Goal: Task Accomplishment & Management: Manage account settings

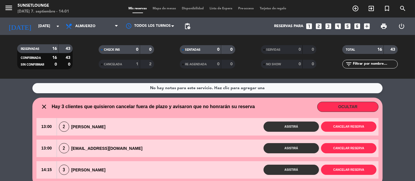
scroll to position [118, 0]
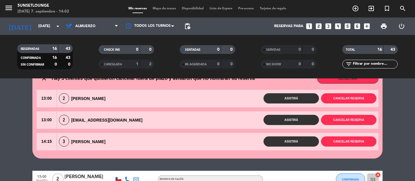
scroll to position [29, 0]
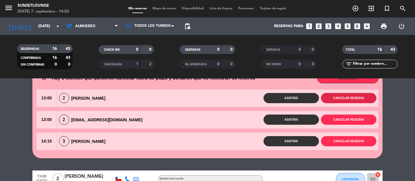
click at [350, 98] on button "Cancelar reserva" at bounding box center [348, 98] width 55 height 10
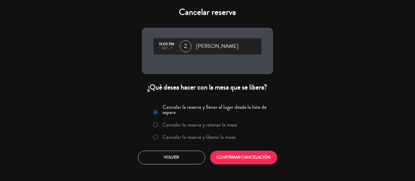
click at [232, 135] on label "Cancelar la reserva y liberar la mesa" at bounding box center [199, 136] width 73 height 5
click at [232, 126] on label "Cancelar la reserva y retener la mesa" at bounding box center [200, 124] width 75 height 5
click at [237, 156] on button "CONFIRMAR CANCELACIÓN" at bounding box center [243, 158] width 67 height 14
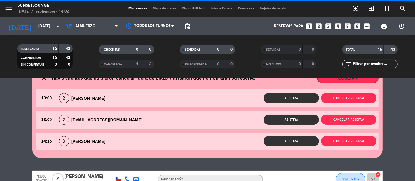
scroll to position [53, 0]
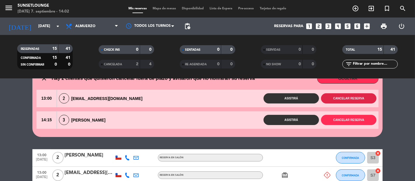
click at [348, 98] on button "Cancelar reserva" at bounding box center [348, 98] width 55 height 10
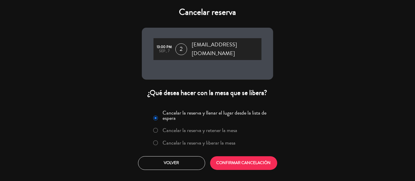
click at [229, 140] on label "Cancelar la reserva y liberar la mesa" at bounding box center [199, 142] width 73 height 5
click at [233, 128] on label "Cancelar la reserva y retener la mesa" at bounding box center [200, 130] width 75 height 5
click at [235, 140] on label "Cancelar la reserva y liberar la mesa" at bounding box center [194, 143] width 89 height 10
click at [231, 128] on label "Cancelar la reserva y retener la mesa" at bounding box center [200, 130] width 75 height 5
click at [238, 156] on button "CONFIRMAR CANCELACIÓN" at bounding box center [243, 163] width 67 height 14
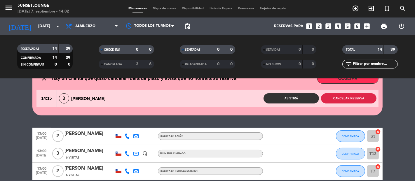
click at [349, 98] on button "Cancelar reserva" at bounding box center [348, 98] width 55 height 10
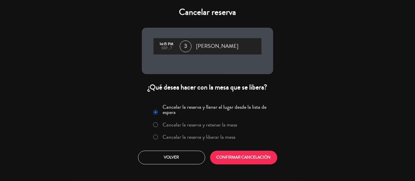
click at [232, 135] on label "Cancelar la reserva y liberar la mesa" at bounding box center [199, 136] width 73 height 5
click at [234, 125] on label "Cancelar la reserva y retener la mesa" at bounding box center [200, 124] width 75 height 5
click at [238, 152] on button "CONFIRMAR CANCELACIÓN" at bounding box center [243, 158] width 67 height 14
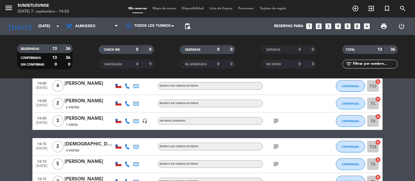
scroll to position [172, 0]
click at [344, 106] on button "CONFIRMADA" at bounding box center [350, 103] width 29 height 12
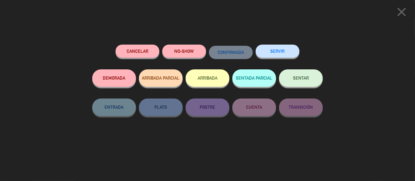
click at [287, 54] on button "SERVIR" at bounding box center [277, 51] width 44 height 13
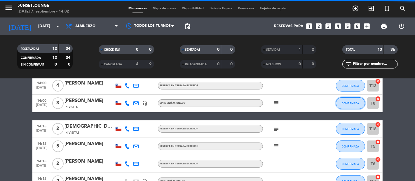
click at [358, 100] on button "CONFIRMADA" at bounding box center [350, 103] width 29 height 12
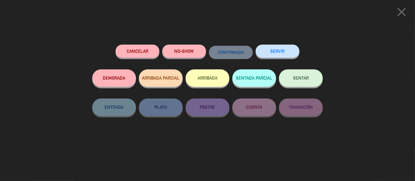
click at [285, 55] on button "SERVIR" at bounding box center [277, 51] width 44 height 13
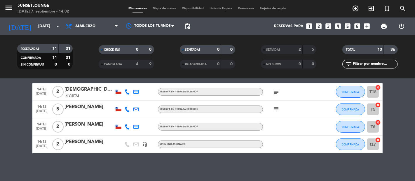
scroll to position [193, 0]
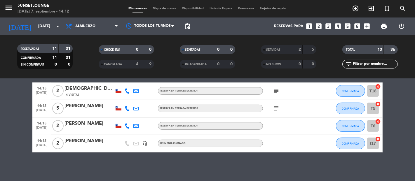
click at [15, 112] on bookings-row "13:00 [DATE] 2 [PERSON_NAME] RESERVA EN SALÓN CONFIRMADA S3 cancel 13:00 [DATE]…" at bounding box center [207, 44] width 415 height 217
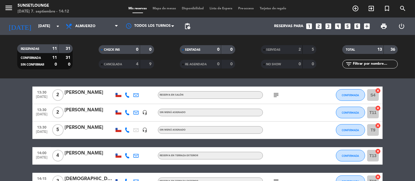
scroll to position [115, 0]
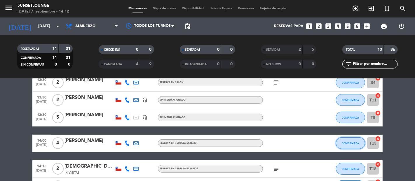
click at [353, 145] on button "CONFIRMADA" at bounding box center [350, 143] width 29 height 12
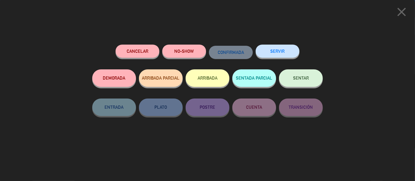
click at [276, 46] on button "SERVIR" at bounding box center [277, 51] width 44 height 13
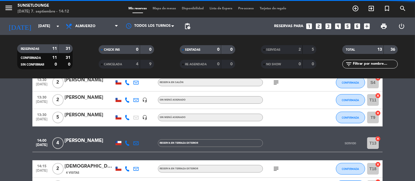
click at [0, 115] on bookings-row "13:00 [DATE] 2 [PERSON_NAME] RESERVA EN SALÓN CONFIRMADA S3 cancel 13:00 [DATE]…" at bounding box center [207, 121] width 415 height 217
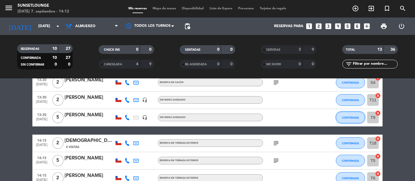
click at [350, 117] on span "CONFIRMADA" at bounding box center [350, 117] width 17 height 3
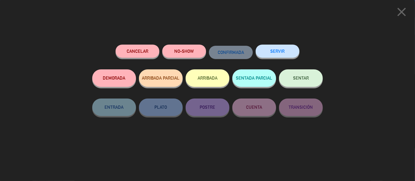
click at [277, 53] on button "SERVIR" at bounding box center [277, 51] width 44 height 13
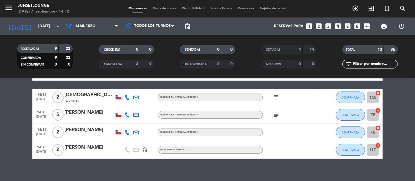
scroll to position [150, 0]
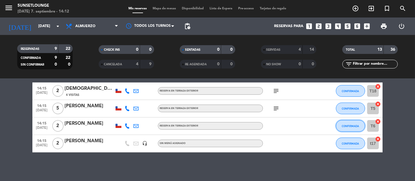
click at [341, 125] on button "CONFIRMADA" at bounding box center [350, 126] width 29 height 12
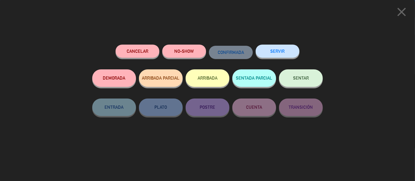
click at [270, 57] on button "SERVIR" at bounding box center [277, 51] width 44 height 13
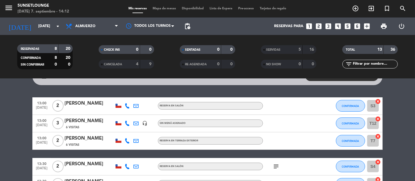
scroll to position [0, 0]
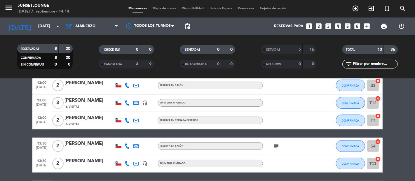
scroll to position [52, 0]
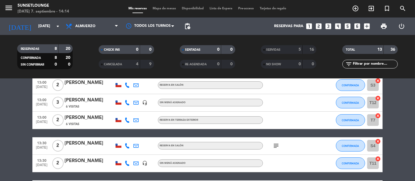
click at [397, 131] on bookings-row "13:00 [DATE] 2 [PERSON_NAME] RESERVA EN SALÓN CONFIRMADA S3 cancel 13:00 [DATE]…" at bounding box center [207, 155] width 415 height 156
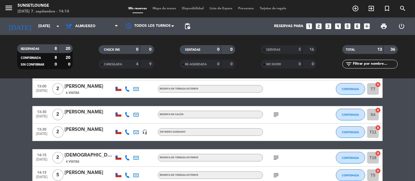
scroll to position [91, 0]
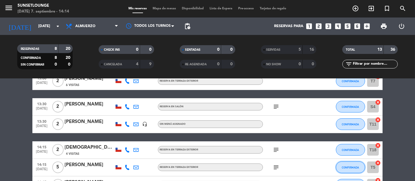
click at [343, 165] on button "CONFIRMADA" at bounding box center [350, 168] width 29 height 12
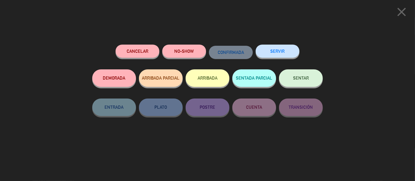
click at [271, 55] on button "SERVIR" at bounding box center [277, 51] width 44 height 13
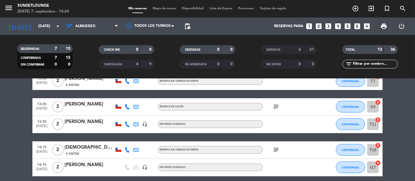
click at [28, 113] on bookings-row "13:00 [DATE] 2 [PERSON_NAME] RESERVA EN SALÓN CONFIRMADA S3 cancel 13:00 [DATE]…" at bounding box center [207, 107] width 415 height 139
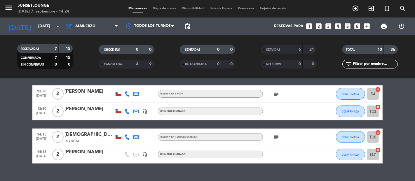
scroll to position [115, 0]
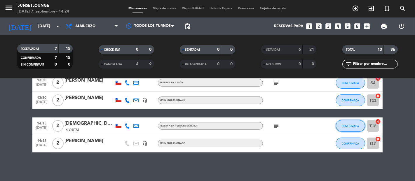
click at [344, 123] on button "CONFIRMADA" at bounding box center [350, 126] width 29 height 12
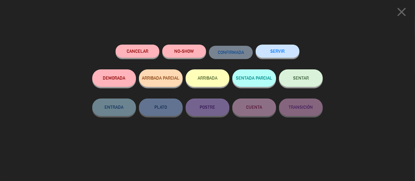
click at [273, 55] on button "SERVIR" at bounding box center [277, 51] width 44 height 13
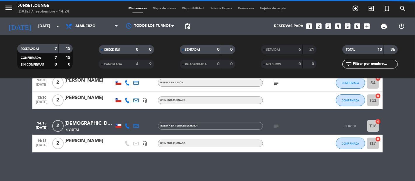
scroll to position [97, 0]
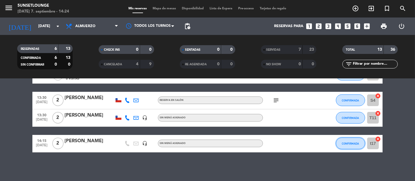
click at [350, 140] on button "CONFIRMADA" at bounding box center [350, 144] width 29 height 12
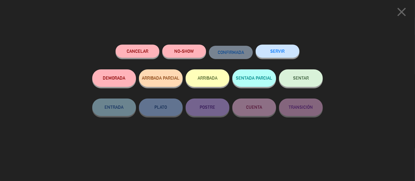
click at [278, 50] on button "SERVIR" at bounding box center [277, 51] width 44 height 13
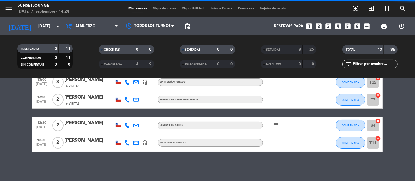
scroll to position [71, 0]
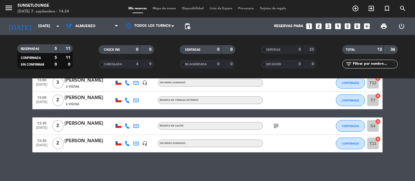
click at [390, 120] on bookings-row "13:00 [DATE] 2 [PERSON_NAME] RESERVA EN SALÓN CONFIRMADA S3 cancel 13:00 [DATE]…" at bounding box center [207, 105] width 415 height 96
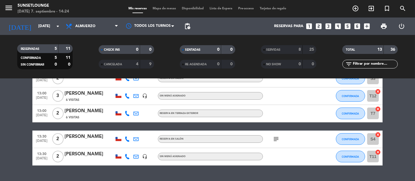
click at [278, 138] on icon "subject" at bounding box center [275, 139] width 7 height 7
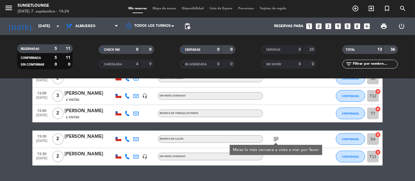
click at [278, 138] on icon "subject" at bounding box center [275, 139] width 7 height 7
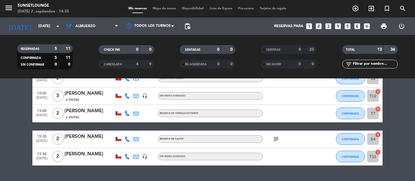
click at [7, 106] on bookings-row "13:00 [DATE] 2 [PERSON_NAME] RESERVA EN SALÓN CONFIRMADA S3 cancel 13:00 [DATE]…" at bounding box center [207, 118] width 415 height 96
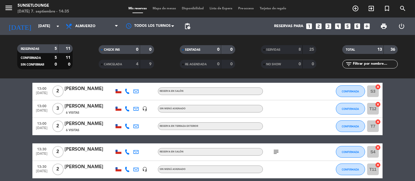
scroll to position [32, 0]
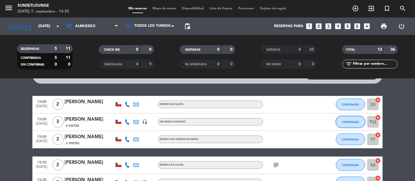
click at [341, 125] on button "CONFIRMADA" at bounding box center [350, 122] width 29 height 12
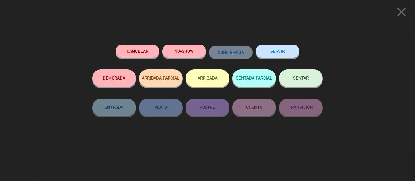
click at [169, 48] on button "NO-SHOW" at bounding box center [184, 51] width 44 height 13
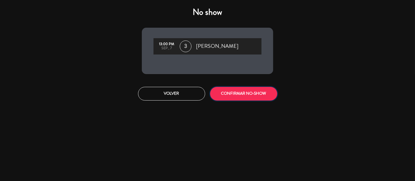
click at [224, 90] on button "CONFIRMAR NO-SHOW" at bounding box center [243, 94] width 67 height 14
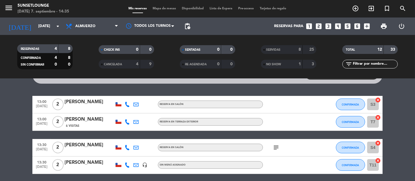
click at [13, 141] on bookings-row "13:00 [DATE] 2 [PERSON_NAME] RESERVA EN SALÓN CONFIRMADA S3 cancel 13:00 [DATE]…" at bounding box center [207, 135] width 415 height 78
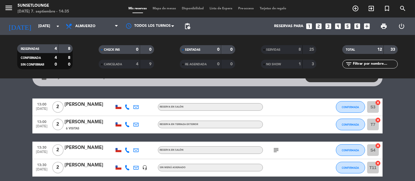
scroll to position [28, 0]
